Goal: Task Accomplishment & Management: Complete application form

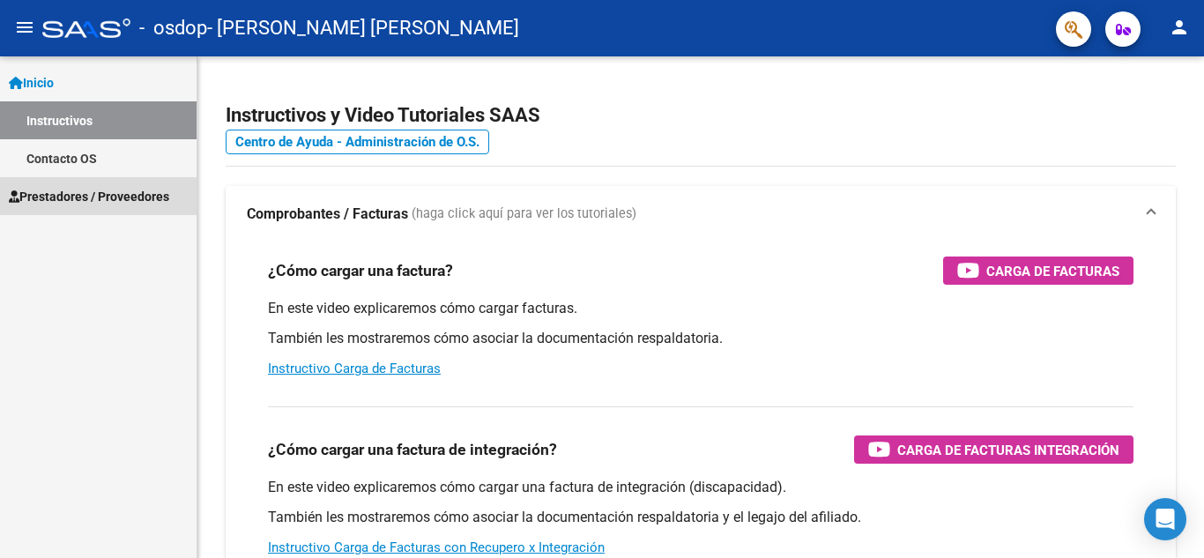
click at [76, 189] on span "Prestadores / Proveedores" at bounding box center [89, 196] width 160 height 19
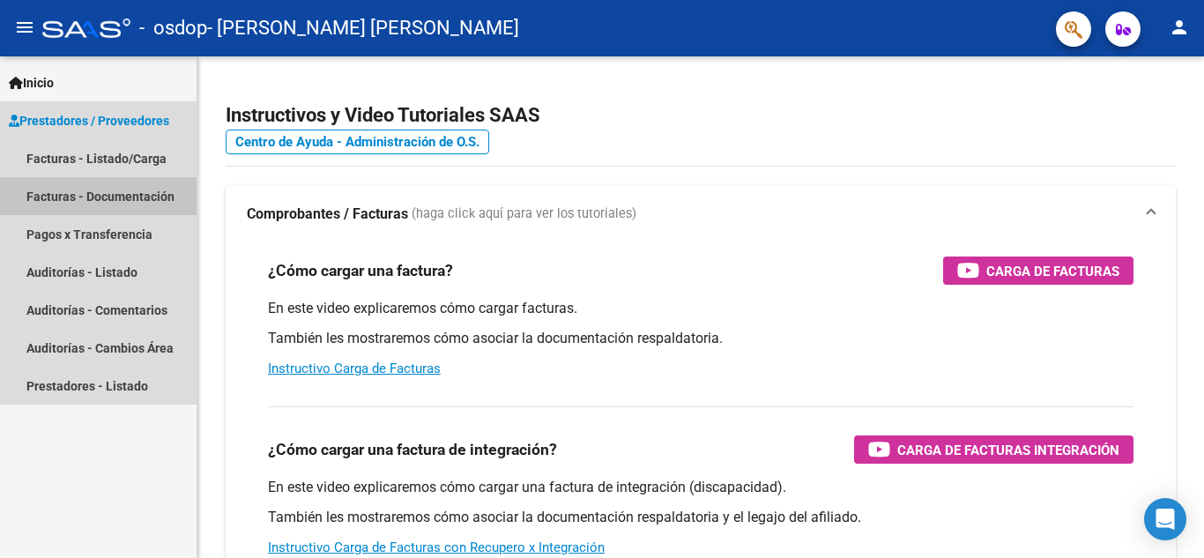
click at [120, 191] on link "Facturas - Documentación" at bounding box center [98, 196] width 197 height 38
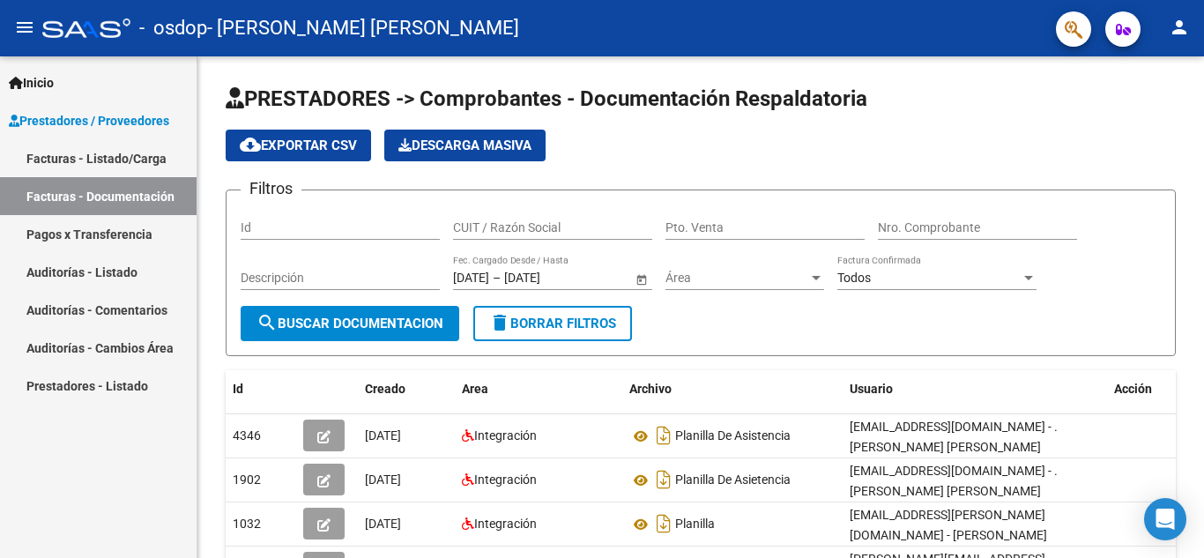
click at [86, 163] on link "Facturas - Listado/Carga" at bounding box center [98, 158] width 197 height 38
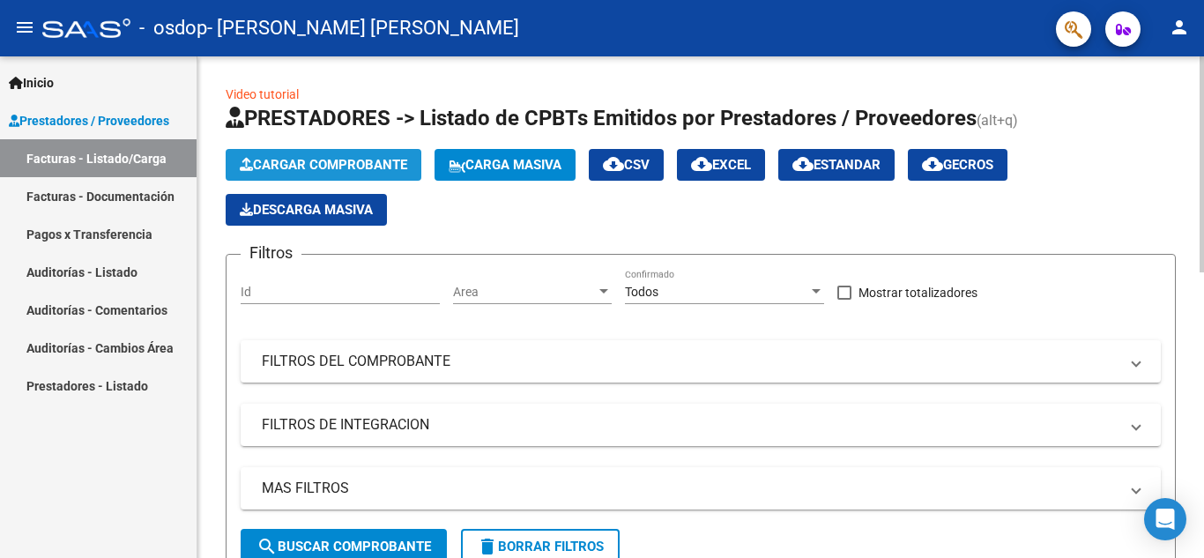
click at [371, 152] on button "Cargar Comprobante" at bounding box center [324, 165] width 196 height 32
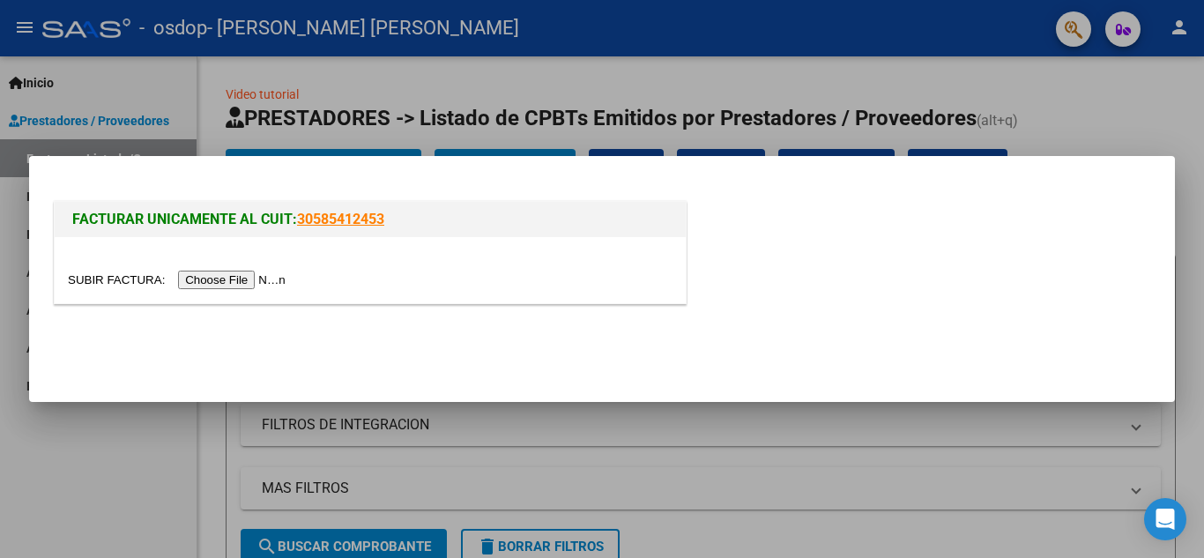
click at [254, 277] on input "file" at bounding box center [179, 280] width 223 height 19
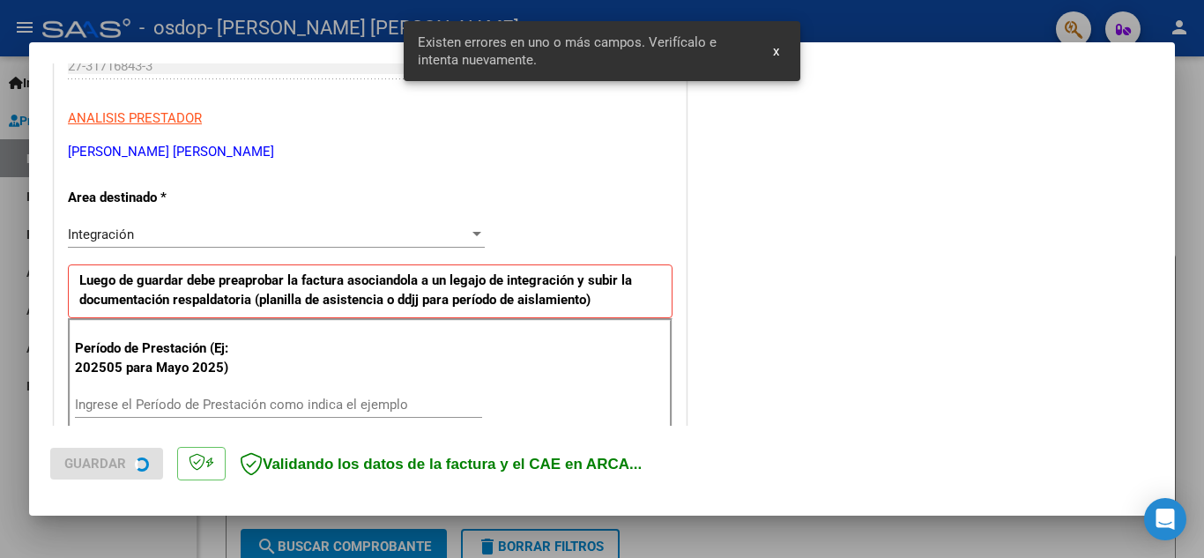
scroll to position [399, 0]
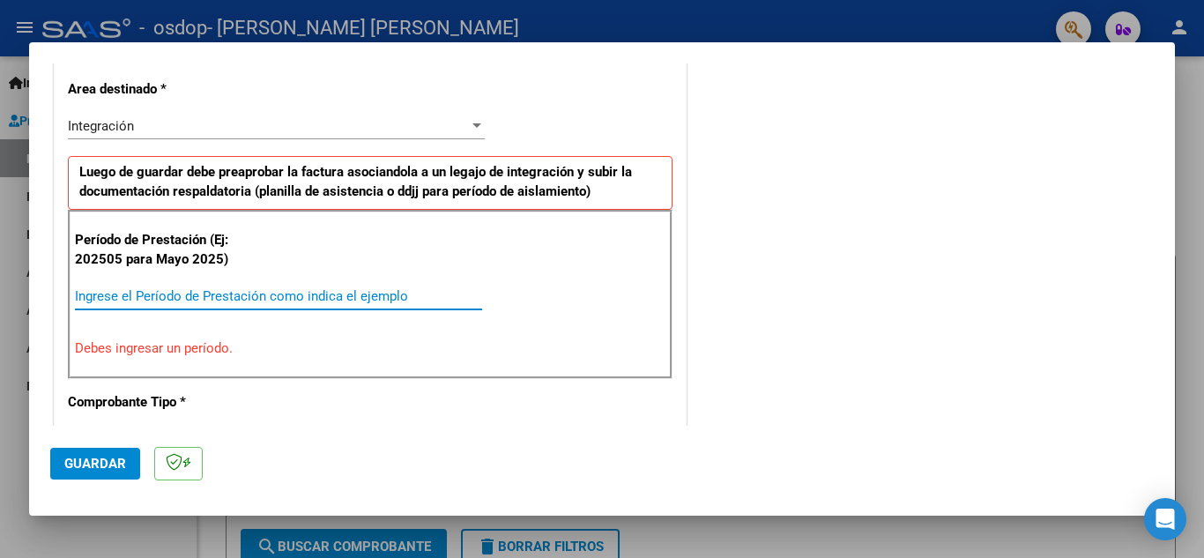
click at [180, 300] on input "Ingrese el Período de Prestación como indica el ejemplo" at bounding box center [278, 296] width 407 height 16
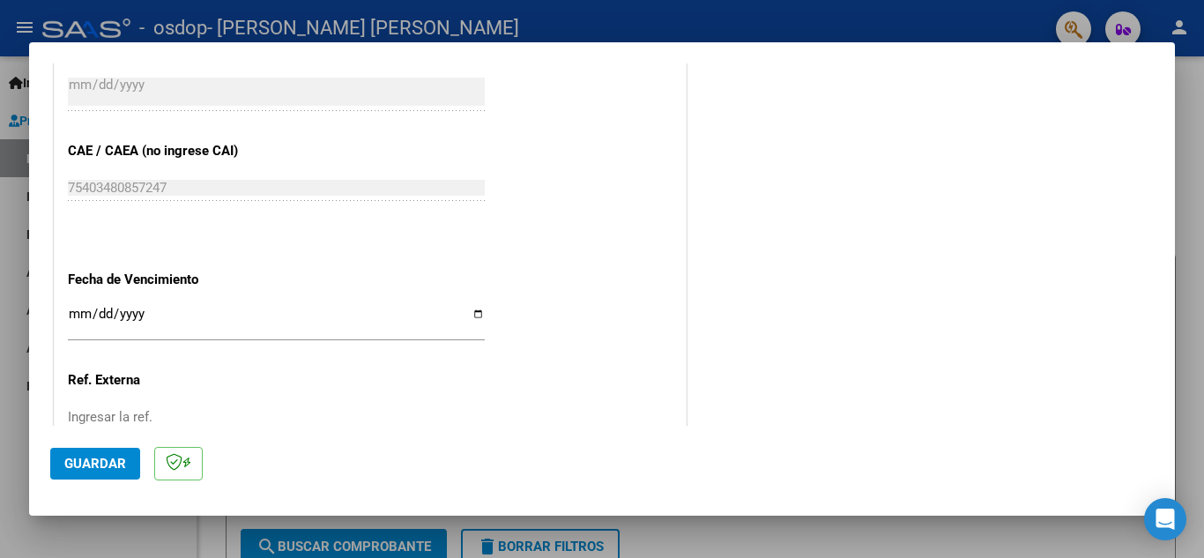
scroll to position [1104, 0]
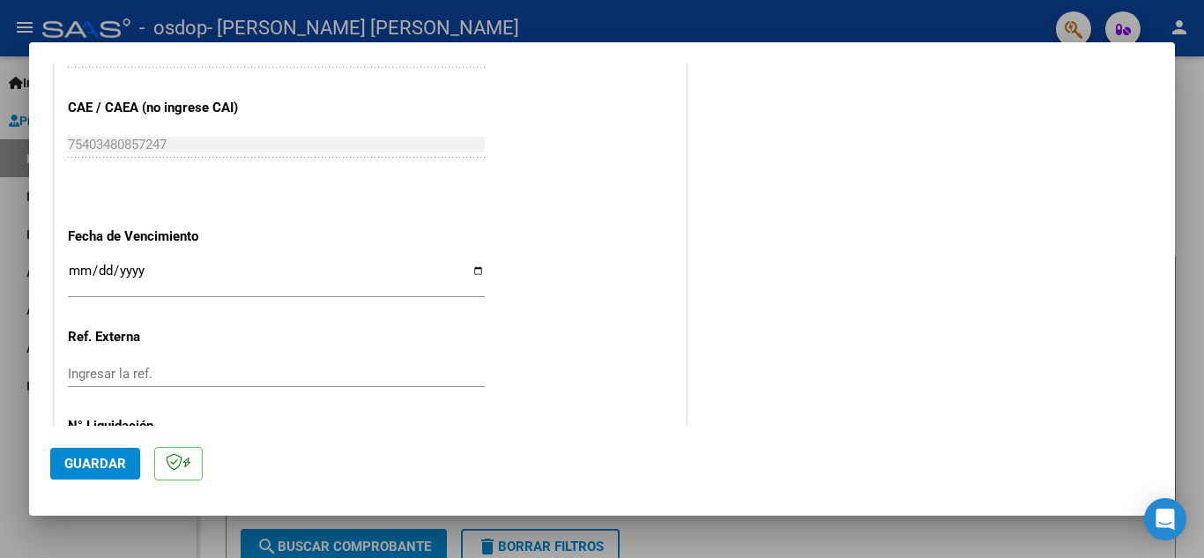
type input "202509"
click at [83, 267] on input "Ingresar la fecha" at bounding box center [276, 278] width 417 height 28
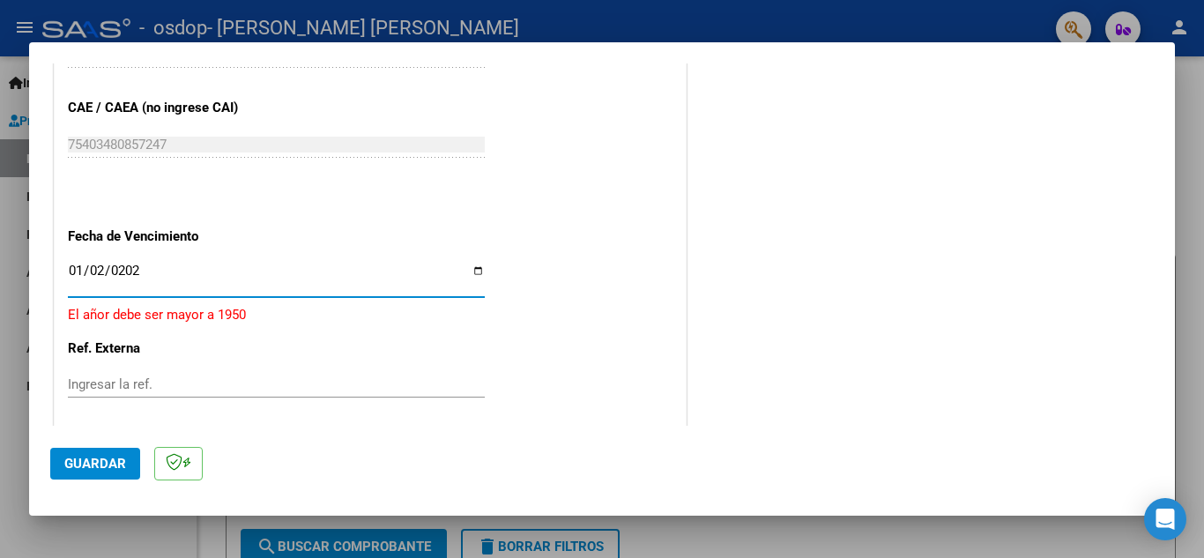
type input "[DATE]"
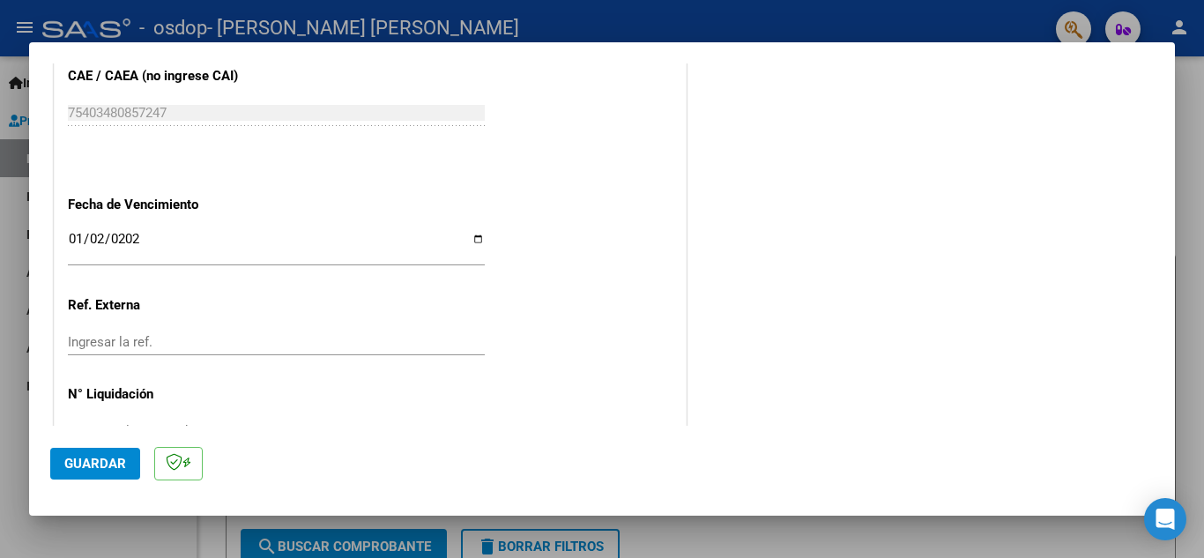
scroll to position [1189, 0]
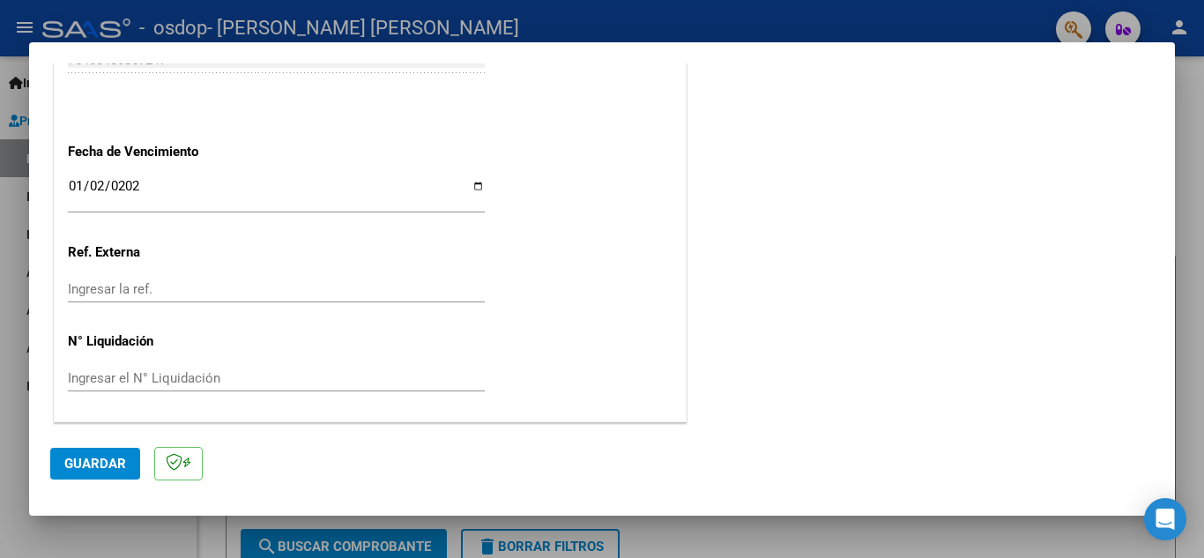
click at [93, 462] on span "Guardar" at bounding box center [95, 464] width 62 height 16
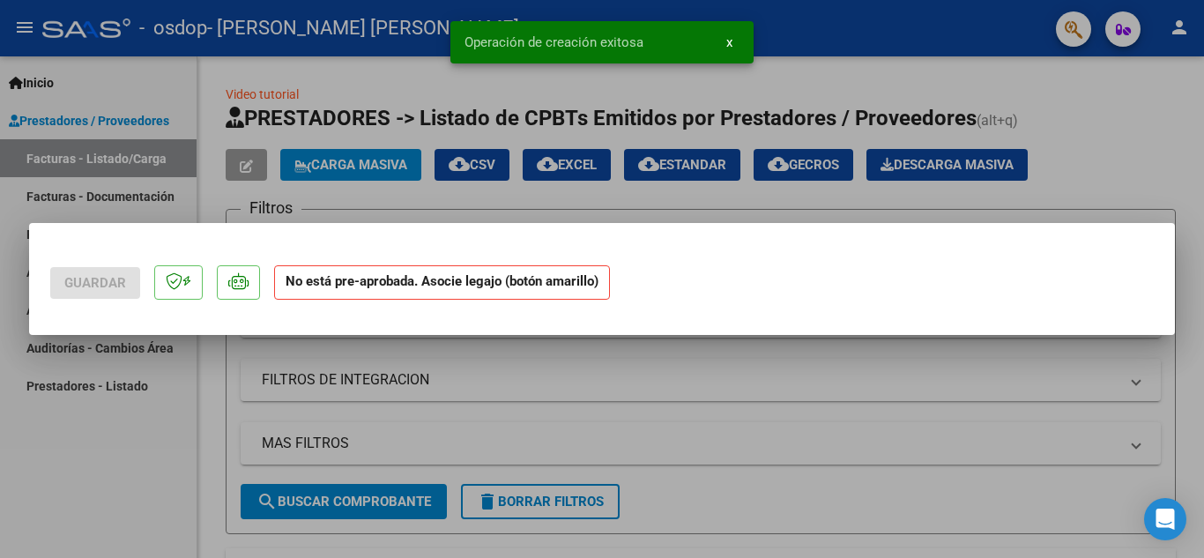
scroll to position [0, 0]
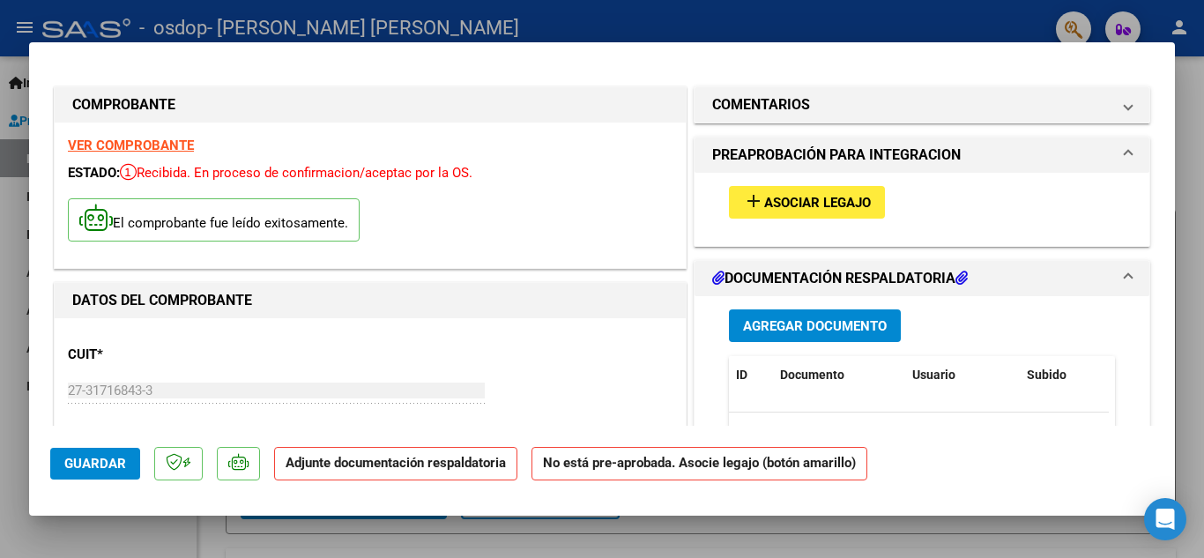
click at [818, 207] on span "Asociar Legajo" at bounding box center [817, 203] width 107 height 16
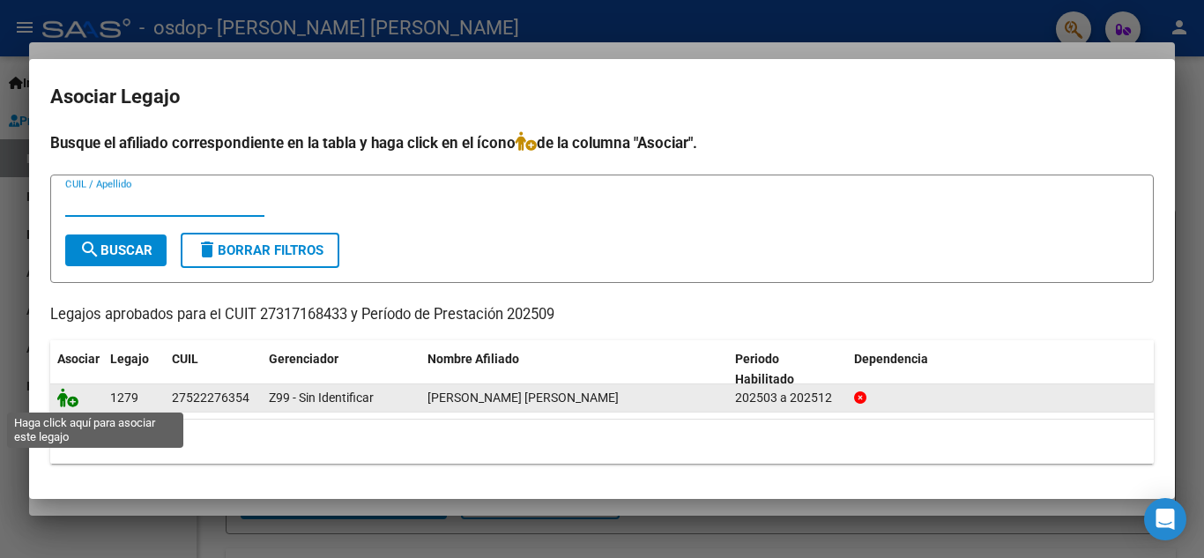
click at [67, 402] on icon at bounding box center [67, 397] width 21 height 19
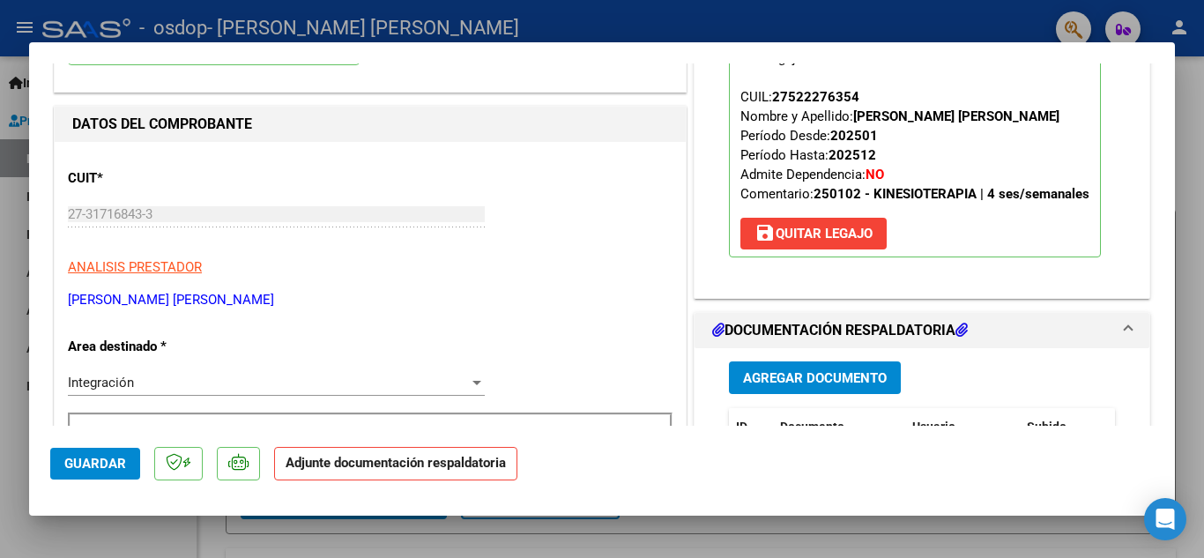
scroll to position [264, 0]
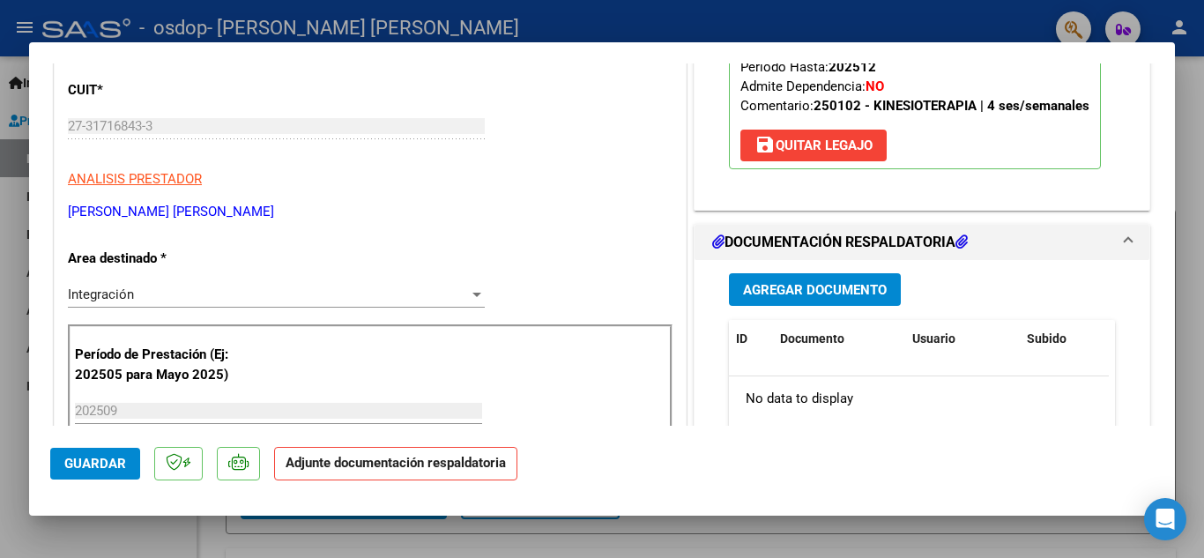
click at [829, 291] on span "Agregar Documento" at bounding box center [815, 290] width 144 height 16
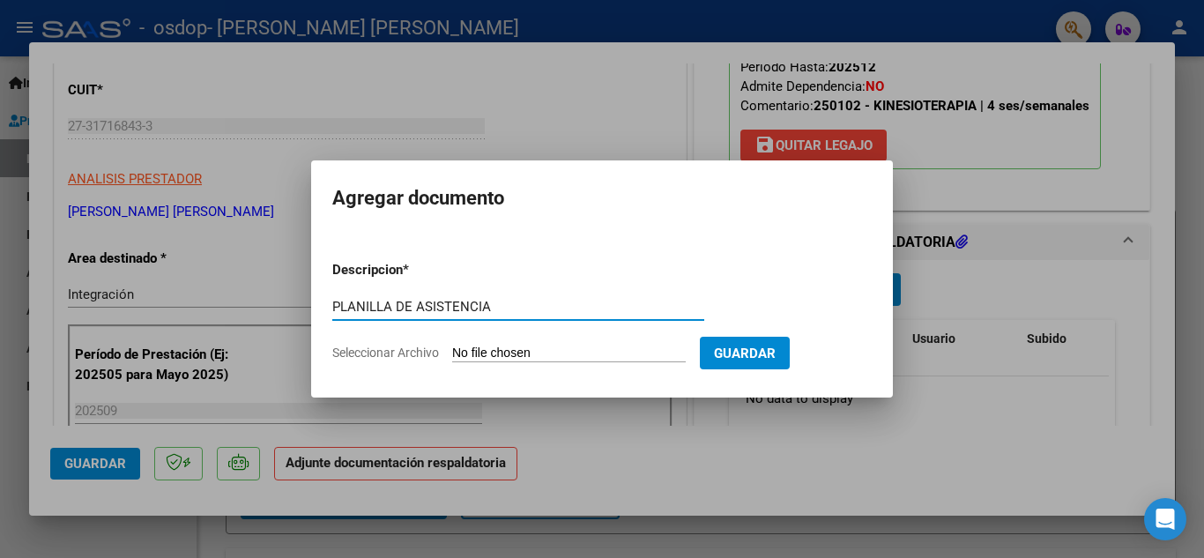
type input "PLANILLA DE ASISTENCIA"
click at [607, 349] on input "Seleccionar Archivo" at bounding box center [569, 354] width 234 height 17
type input "C:\fakepath\ASISTENCIA [PERSON_NAME].pdf"
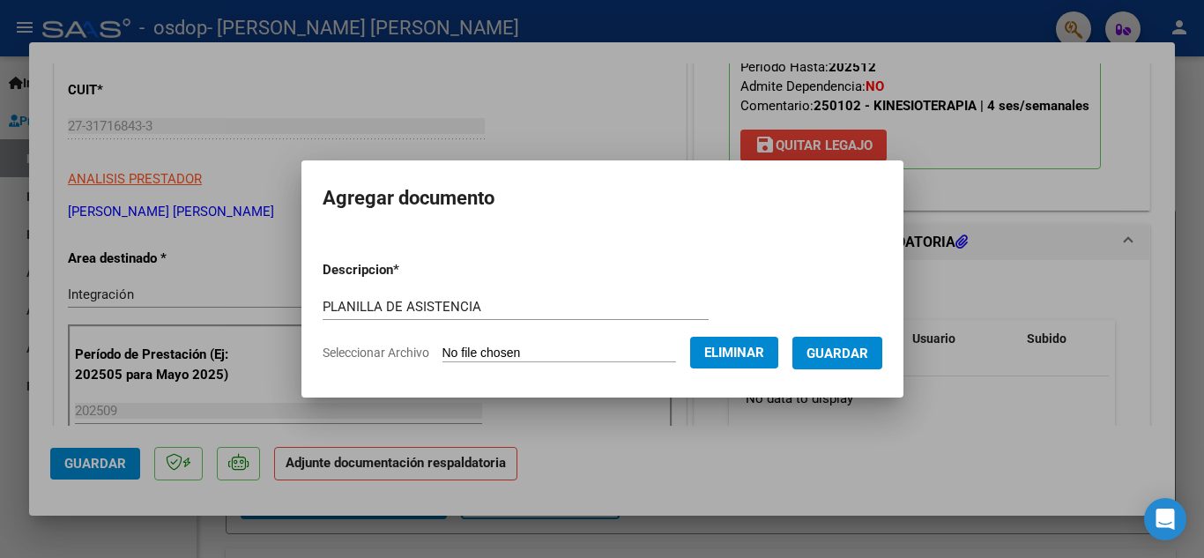
click at [868, 348] on span "Guardar" at bounding box center [837, 354] width 62 height 16
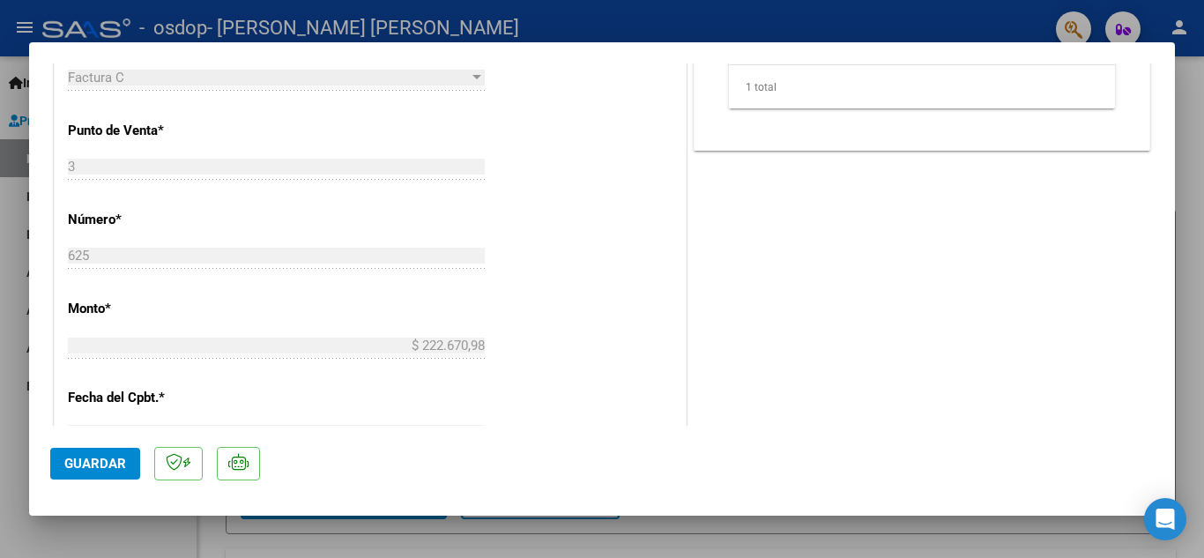
scroll to position [881, 0]
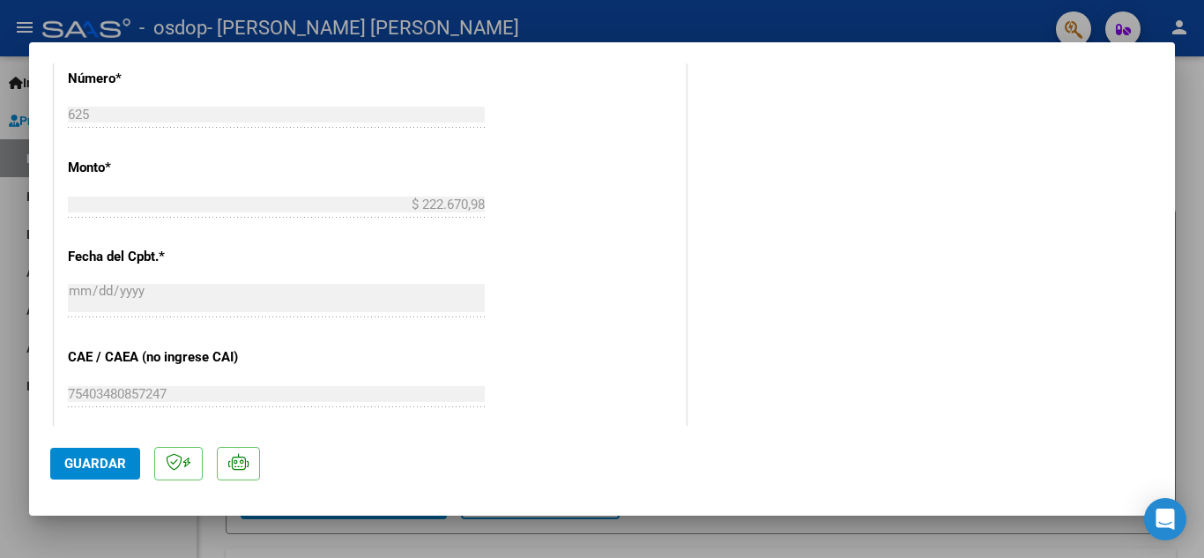
click at [92, 471] on span "Guardar" at bounding box center [95, 464] width 62 height 16
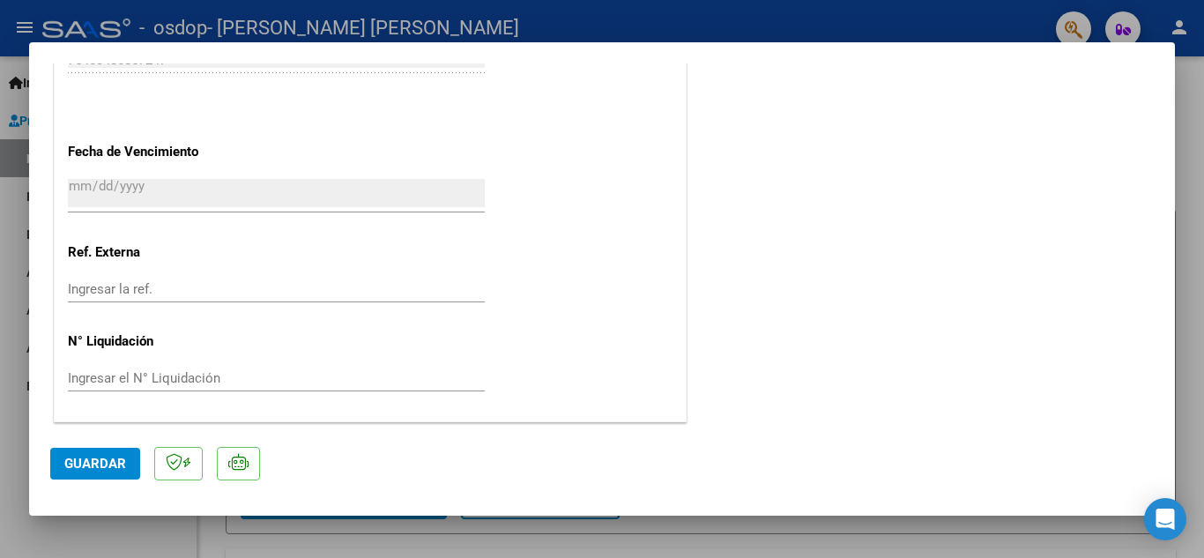
scroll to position [1127, 0]
